Goal: Task Accomplishment & Management: Manage account settings

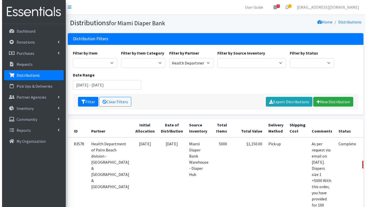
scroll to position [57, 0]
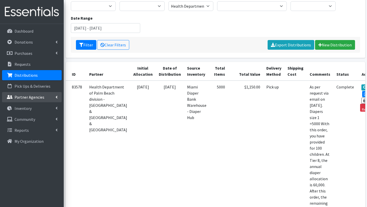
click at [31, 97] on p "Partner Agencies" at bounding box center [30, 96] width 30 height 5
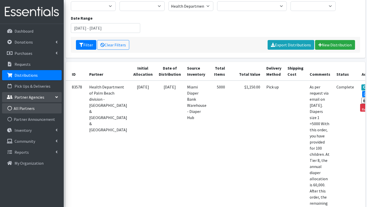
click at [31, 108] on link "All Partners" at bounding box center [32, 108] width 60 height 10
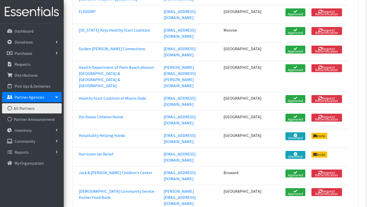
scroll to position [446, 0]
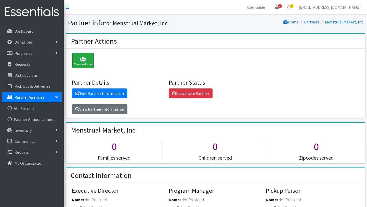
click at [81, 56] on div "Manage Users" at bounding box center [82, 60] width 21 height 15
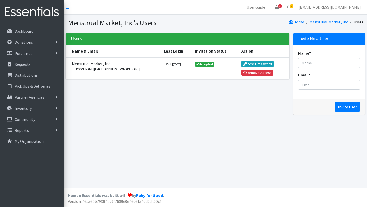
click at [102, 48] on th "Name & Email" at bounding box center [113, 51] width 95 height 12
click at [309, 86] on input "Email *" at bounding box center [329, 85] width 62 height 10
paste input "hello@menstrualmarket.org"
type input "hello@menstrualmarket.org"
click at [310, 64] on input "Name *" at bounding box center [329, 63] width 62 height 10
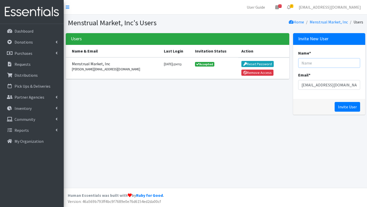
click at [304, 63] on input "Name *" at bounding box center [329, 63] width 62 height 10
type input "Miriam Romero"
click at [344, 106] on input "Invite User" at bounding box center [346, 107] width 25 height 10
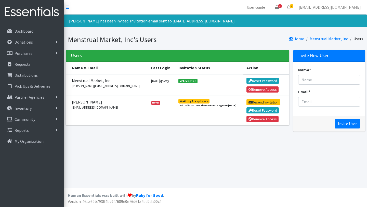
click at [254, 73] on th "Action" at bounding box center [266, 68] width 46 height 12
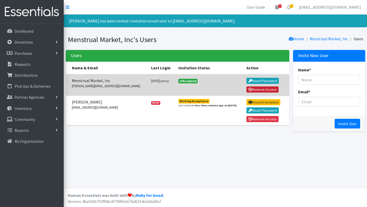
click at [255, 90] on button "Remove Access" at bounding box center [262, 89] width 32 height 6
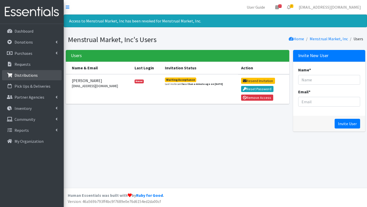
click at [24, 75] on p "Distributions" at bounding box center [26, 75] width 23 height 5
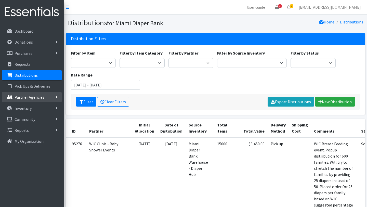
click at [23, 97] on p "Partner Agencies" at bounding box center [30, 96] width 30 height 5
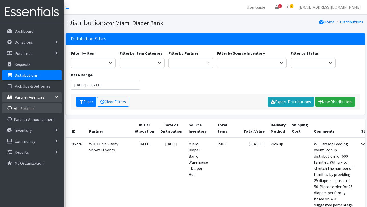
click at [25, 107] on link "All Partners" at bounding box center [32, 108] width 60 height 10
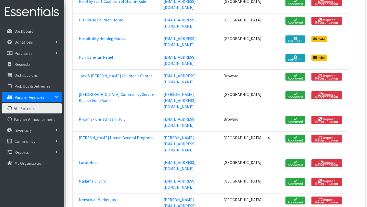
scroll to position [539, 0]
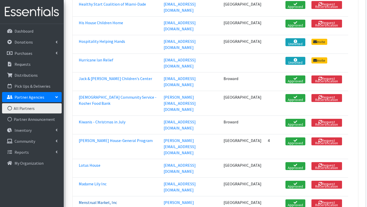
click at [109, 200] on link "Menstrual Market, Inc" at bounding box center [98, 202] width 38 height 5
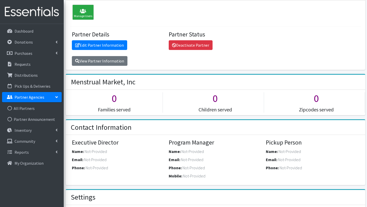
scroll to position [49, 0]
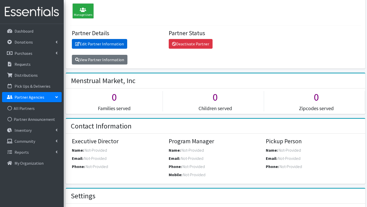
click at [102, 42] on link "Edit Partner Information" at bounding box center [99, 44] width 55 height 10
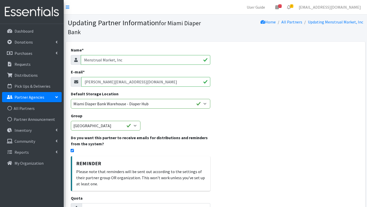
drag, startPoint x: 136, startPoint y: 81, endPoint x: 82, endPoint y: 81, distance: 54.5
click at [82, 81] on input "[PERSON_NAME][EMAIL_ADDRESS][DOMAIN_NAME]" at bounding box center [145, 82] width 129 height 10
paste input "[EMAIL_ADDRESS][DOMAIN_NAME]"
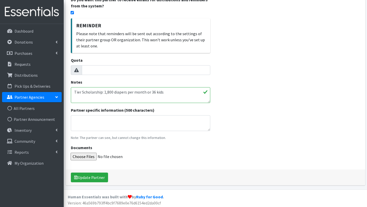
scroll to position [139, 0]
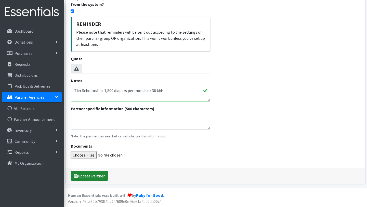
type input "hello@menstrualmarket.org"
click at [92, 176] on button "Update Partner" at bounding box center [89, 176] width 37 height 10
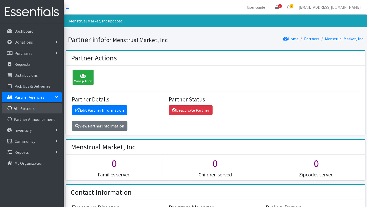
click at [25, 108] on link "All Partners" at bounding box center [32, 108] width 60 height 10
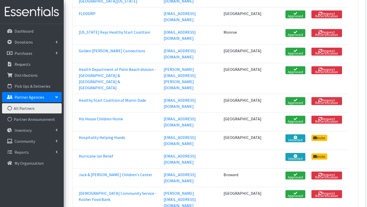
scroll to position [447, 0]
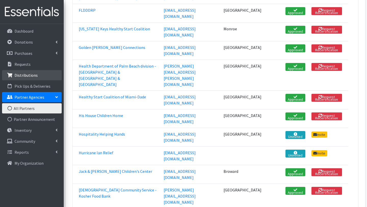
click at [31, 73] on p "Distributions" at bounding box center [26, 75] width 23 height 5
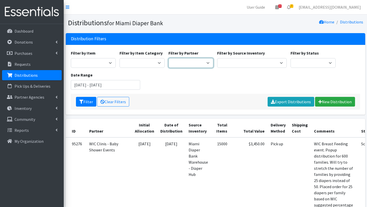
click at [185, 63] on select "A Safe Haven for Newborns Belafonte TACOLCY Center Boys Town South Florida Brid…" at bounding box center [190, 63] width 45 height 10
select select "7426"
click at [168, 58] on select "A Safe Haven for Newborns Belafonte TACOLCY Center Boys Town South Florida Brid…" at bounding box center [190, 63] width 45 height 10
click at [95, 85] on input "[DATE] - [DATE]" at bounding box center [105, 85] width 69 height 10
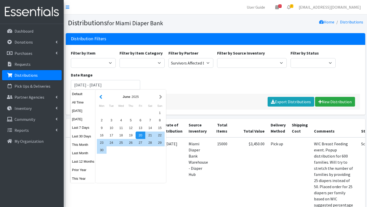
click at [102, 97] on button "button" at bounding box center [100, 96] width 5 height 6
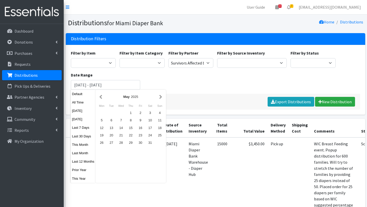
click at [102, 97] on button "button" at bounding box center [100, 96] width 5 height 6
click at [122, 112] on div "1" at bounding box center [121, 112] width 10 height 7
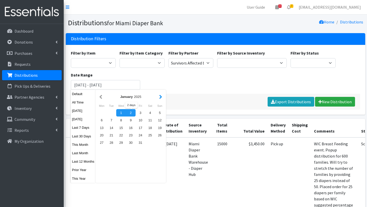
click at [159, 98] on button "button" at bounding box center [160, 96] width 5 height 6
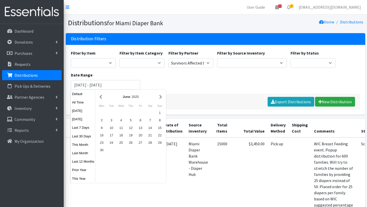
click at [159, 98] on button "button" at bounding box center [160, 96] width 5 height 6
click at [101, 98] on button "button" at bounding box center [100, 96] width 5 height 6
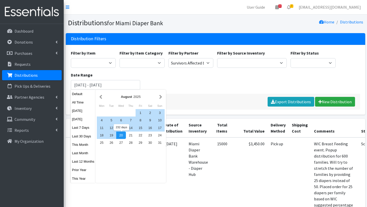
click at [121, 134] on div "20" at bounding box center [121, 134] width 10 height 7
type input "January 1, 2025 - August 20, 2025"
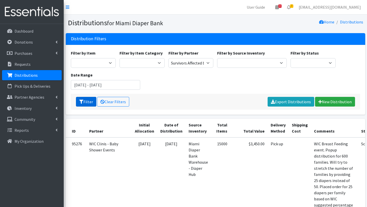
click at [89, 100] on button "Filter" at bounding box center [86, 102] width 20 height 10
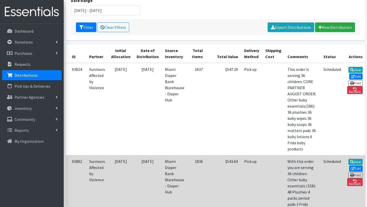
scroll to position [73, 0]
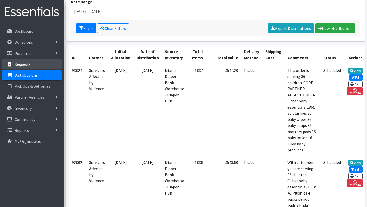
click at [26, 64] on p "Requests" at bounding box center [23, 64] width 16 height 5
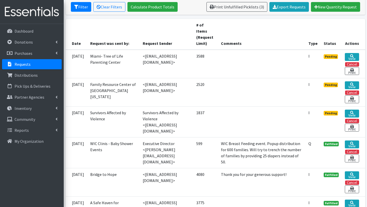
scroll to position [97, 0]
